Goal: Transaction & Acquisition: Purchase product/service

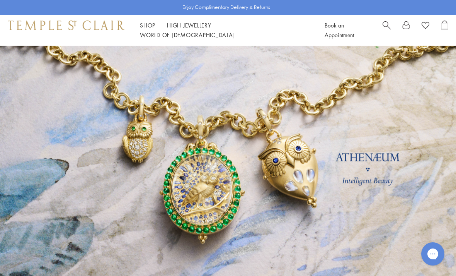
click at [152, 24] on div "Shop Shop Categories Amulets Pendants & Charms Lockets Chains & Leather Cords E…" at bounding box center [228, 30] width 456 height 31
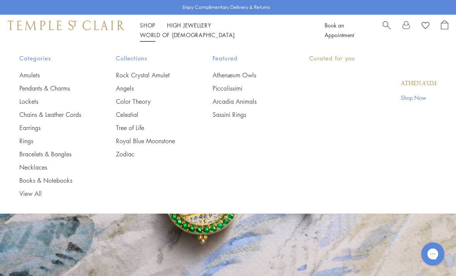
click at [153, 29] on link "Shop Shop" at bounding box center [147, 25] width 15 height 8
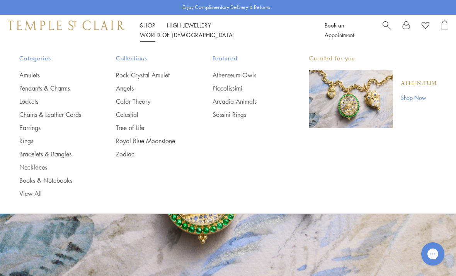
click at [26, 75] on link "Amulets" at bounding box center [52, 75] width 66 height 9
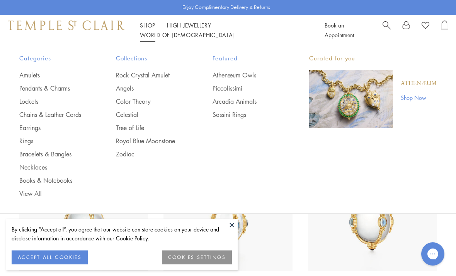
click at [38, 86] on link "Pendants & Charms" at bounding box center [52, 88] width 66 height 9
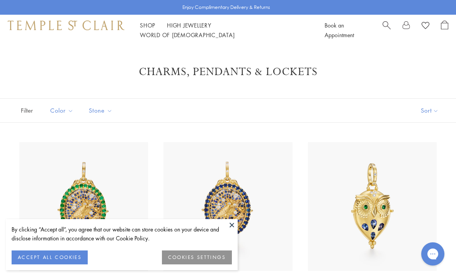
click at [235, 224] on button at bounding box center [232, 225] width 12 height 12
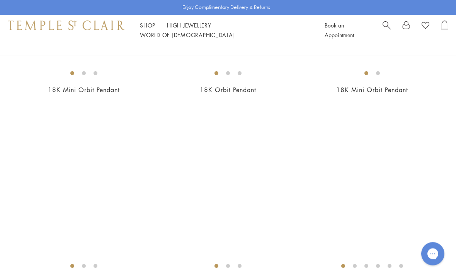
scroll to position [2930, 0]
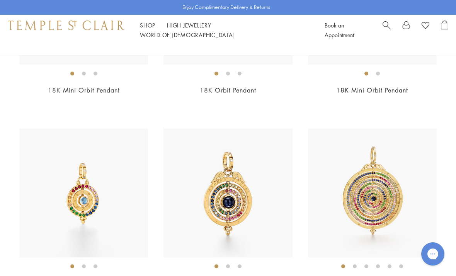
click at [81, 182] on img at bounding box center [83, 192] width 129 height 129
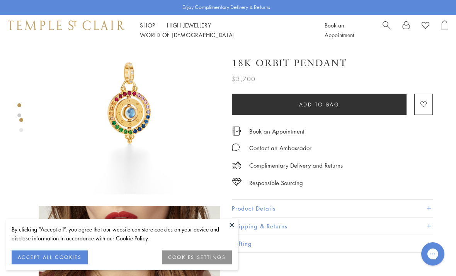
scroll to position [34, 0]
click at [426, 207] on button "Product Details" at bounding box center [332, 207] width 201 height 17
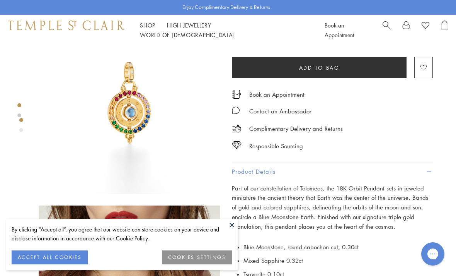
click at [4, 76] on div at bounding box center [122, 199] width 244 height 375
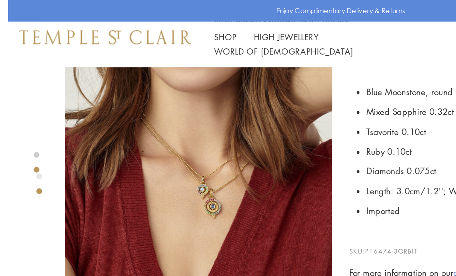
scroll to position [218, 0]
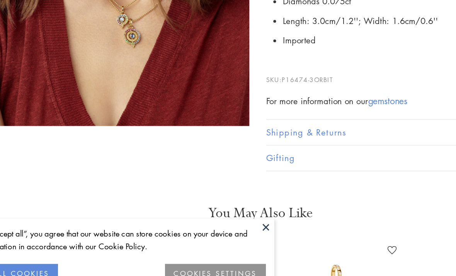
click at [226, 219] on button at bounding box center [232, 225] width 12 height 12
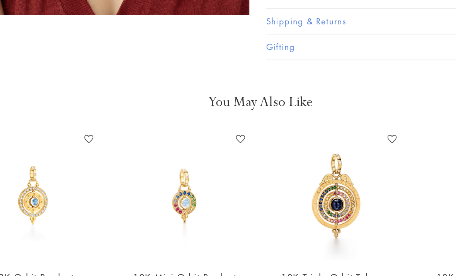
scroll to position [343, 0]
click at [132, 157] on img at bounding box center [176, 202] width 90 height 90
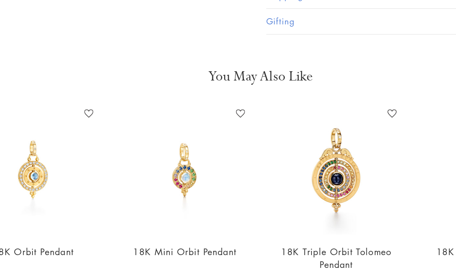
scroll to position [386, 0]
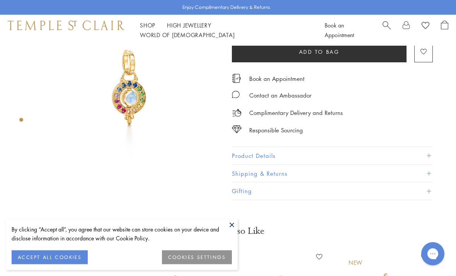
scroll to position [49, 0]
click at [428, 154] on span at bounding box center [429, 155] width 4 height 4
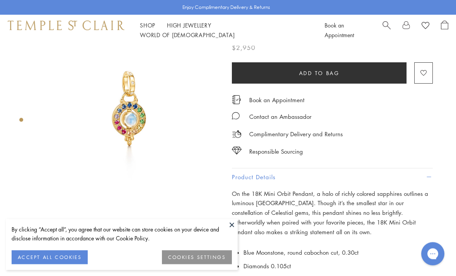
scroll to position [0, 0]
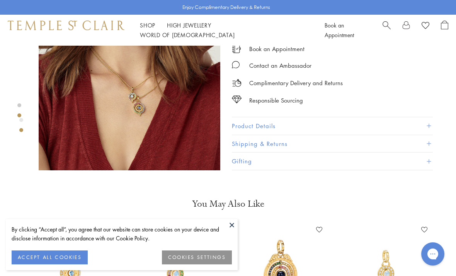
scroll to position [252, 0]
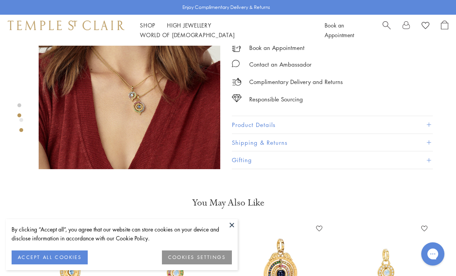
click at [429, 129] on button "Product Details" at bounding box center [332, 124] width 201 height 17
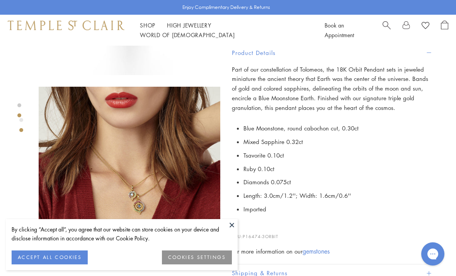
scroll to position [168, 0]
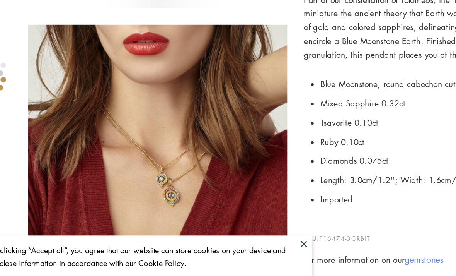
click at [152, 126] on img at bounding box center [130, 162] width 182 height 182
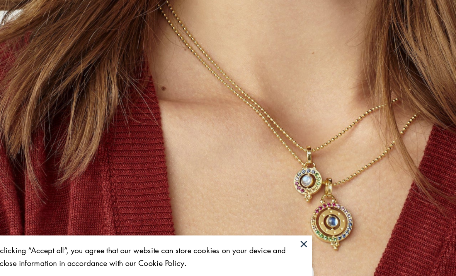
click at [226, 219] on button at bounding box center [232, 225] width 12 height 12
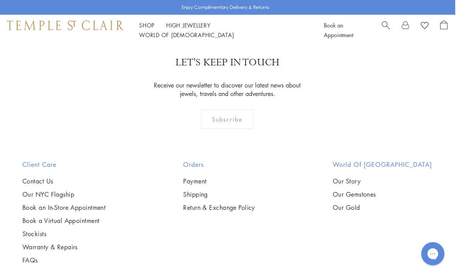
scroll to position [891, 1]
click at [66, 193] on link "Our NYC Flagship" at bounding box center [63, 193] width 83 height 9
